Goal: Information Seeking & Learning: Learn about a topic

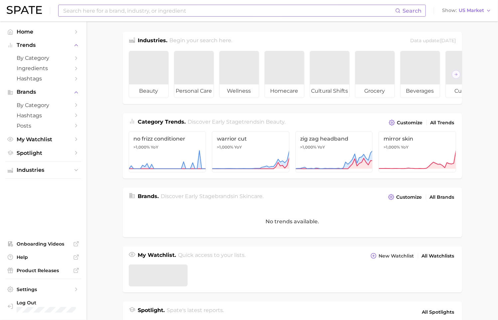
click at [131, 15] on input at bounding box center [228, 10] width 332 height 11
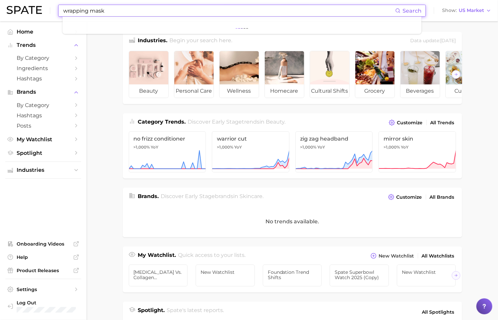
type input "wrapping mask"
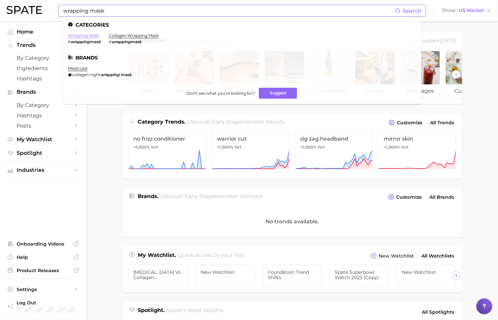
click at [71, 37] on link "wrapping mask" at bounding box center [83, 35] width 31 height 5
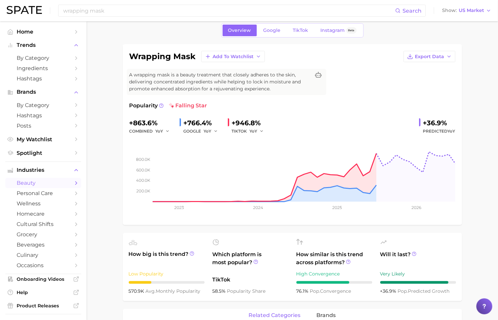
scroll to position [31, 0]
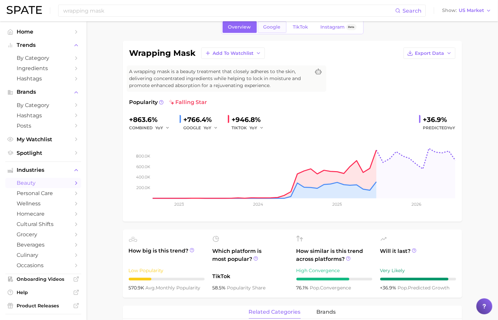
click at [280, 30] on link "Google" at bounding box center [272, 27] width 29 height 12
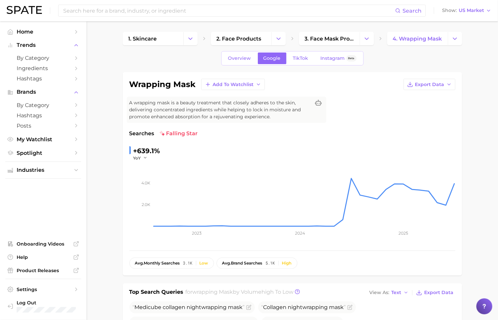
click at [305, 64] on div "Overview Google TikTok Instagram Beta" at bounding box center [292, 58] width 142 height 14
click at [305, 61] on link "TikTok" at bounding box center [300, 59] width 27 height 12
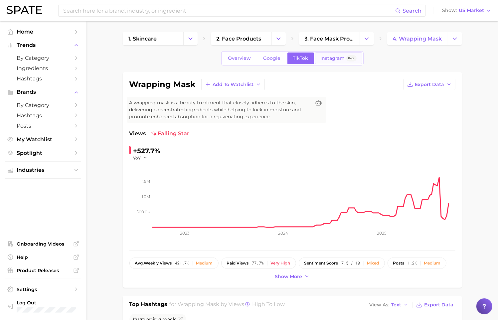
click at [325, 61] on link "Instagram Beta" at bounding box center [338, 59] width 47 height 12
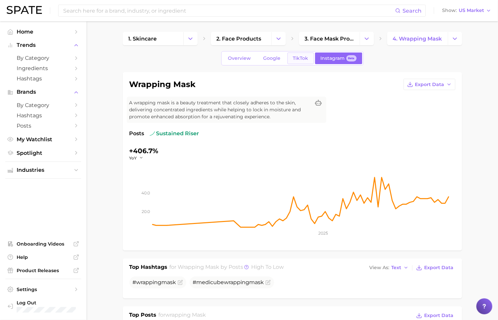
click at [301, 62] on link "TikTok" at bounding box center [300, 59] width 27 height 12
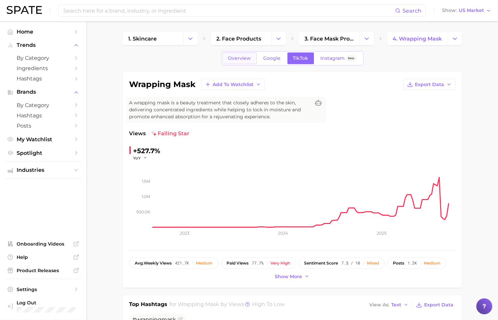
click at [252, 57] on link "Overview" at bounding box center [239, 59] width 34 height 12
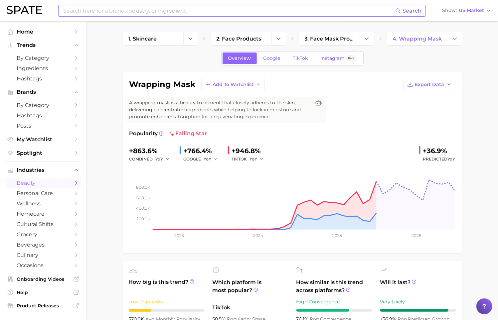
click at [174, 15] on input at bounding box center [228, 10] width 332 height 11
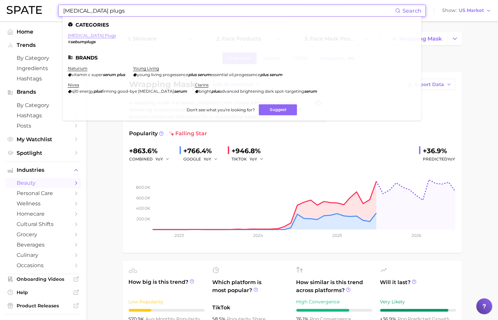
type input "sebum plugs"
click at [90, 35] on link "sebum plugs" at bounding box center [92, 35] width 48 height 5
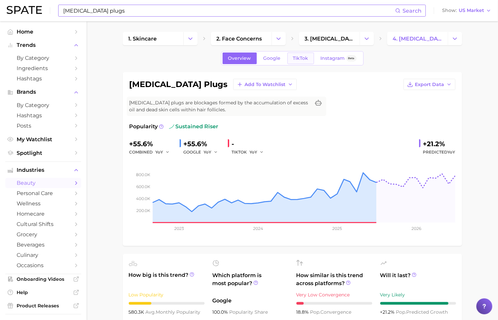
click at [294, 63] on link "TikTok" at bounding box center [300, 59] width 27 height 12
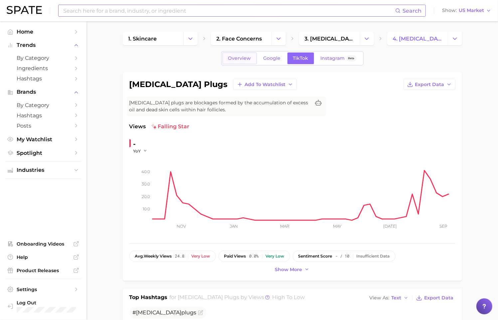
click at [248, 57] on span "Overview" at bounding box center [239, 59] width 23 height 6
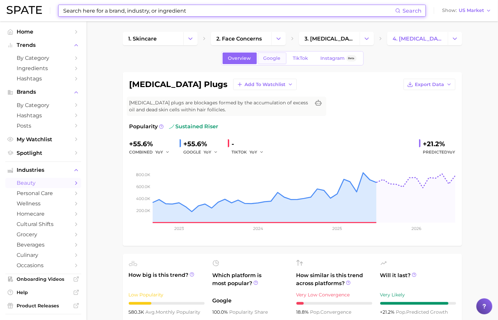
click at [278, 63] on link "Google" at bounding box center [272, 59] width 29 height 12
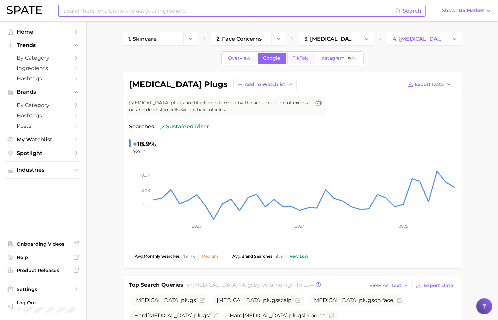
click at [304, 62] on link "TikTok" at bounding box center [300, 59] width 27 height 12
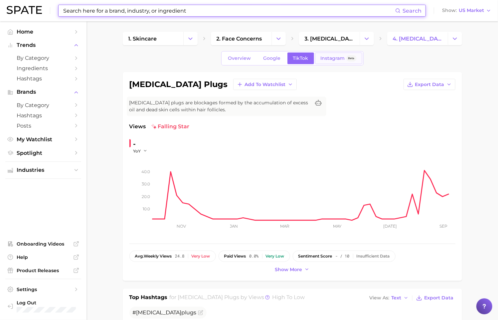
click at [322, 62] on link "Instagram Beta" at bounding box center [338, 59] width 47 height 12
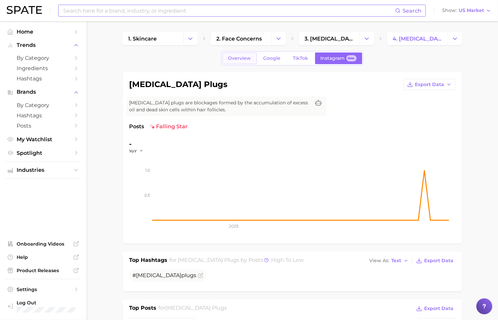
click at [246, 61] on link "Overview" at bounding box center [239, 59] width 34 height 12
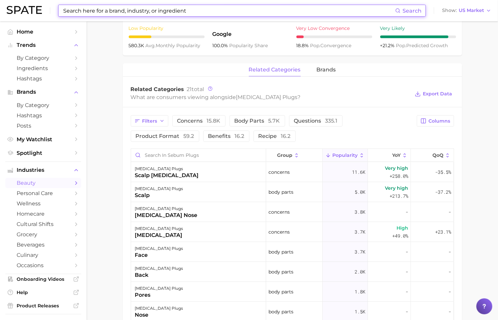
scroll to position [291, 0]
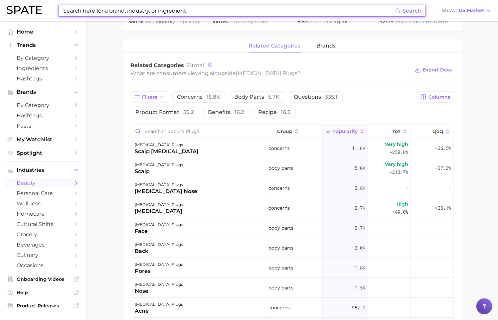
click at [186, 14] on input at bounding box center [228, 10] width 332 height 11
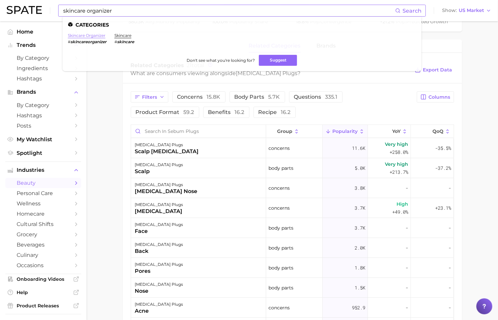
click at [88, 34] on link "skincare organizer" at bounding box center [87, 35] width 38 height 5
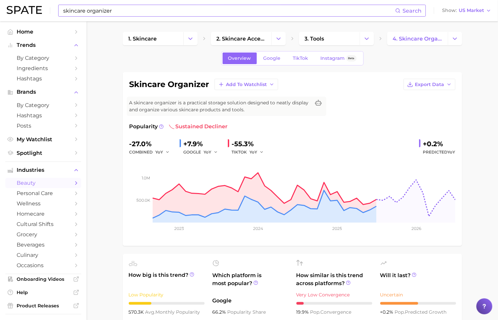
click at [193, 12] on input "skincare organizer" at bounding box center [228, 10] width 332 height 11
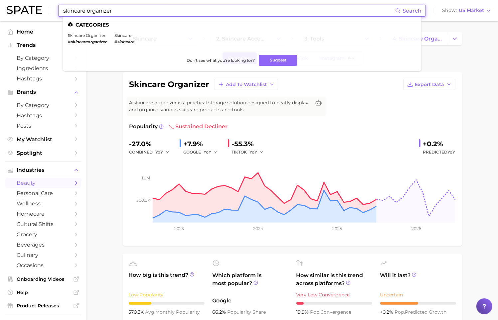
click at [193, 12] on input "skincare organizer" at bounding box center [228, 10] width 332 height 11
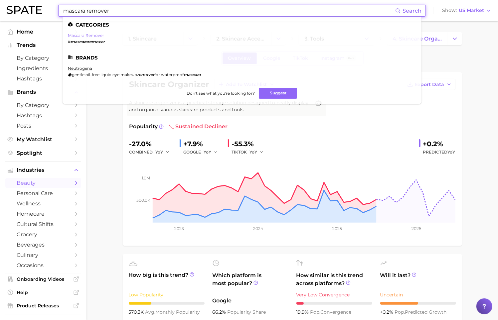
type input "mascara remover"
click at [91, 35] on link "mascara remover" at bounding box center [86, 35] width 36 height 5
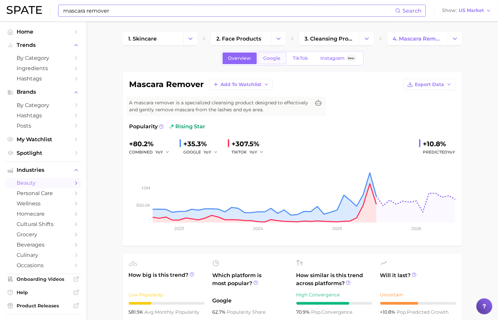
click at [268, 61] on link "Google" at bounding box center [272, 59] width 29 height 12
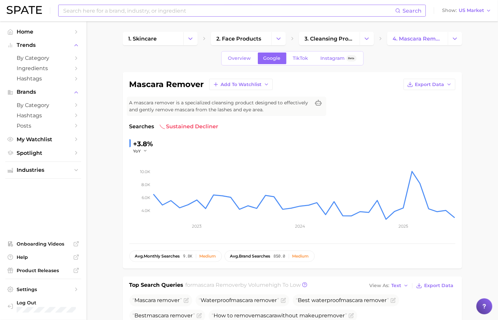
click at [301, 64] on div "Overview Google TikTok Instagram Beta" at bounding box center [292, 58] width 142 height 14
click at [301, 54] on link "TikTok" at bounding box center [300, 59] width 27 height 12
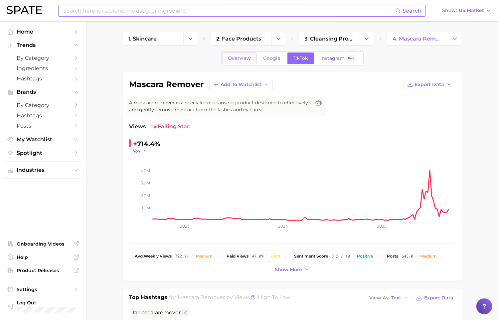
click at [241, 56] on span "Overview" at bounding box center [239, 59] width 23 height 6
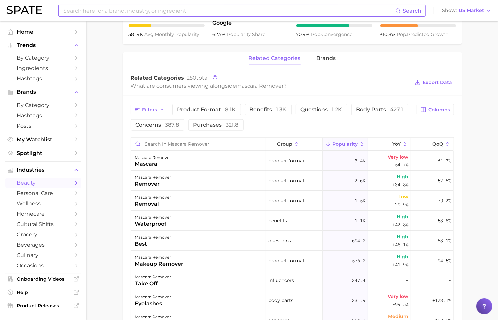
scroll to position [456, 0]
